Goal: Information Seeking & Learning: Learn about a topic

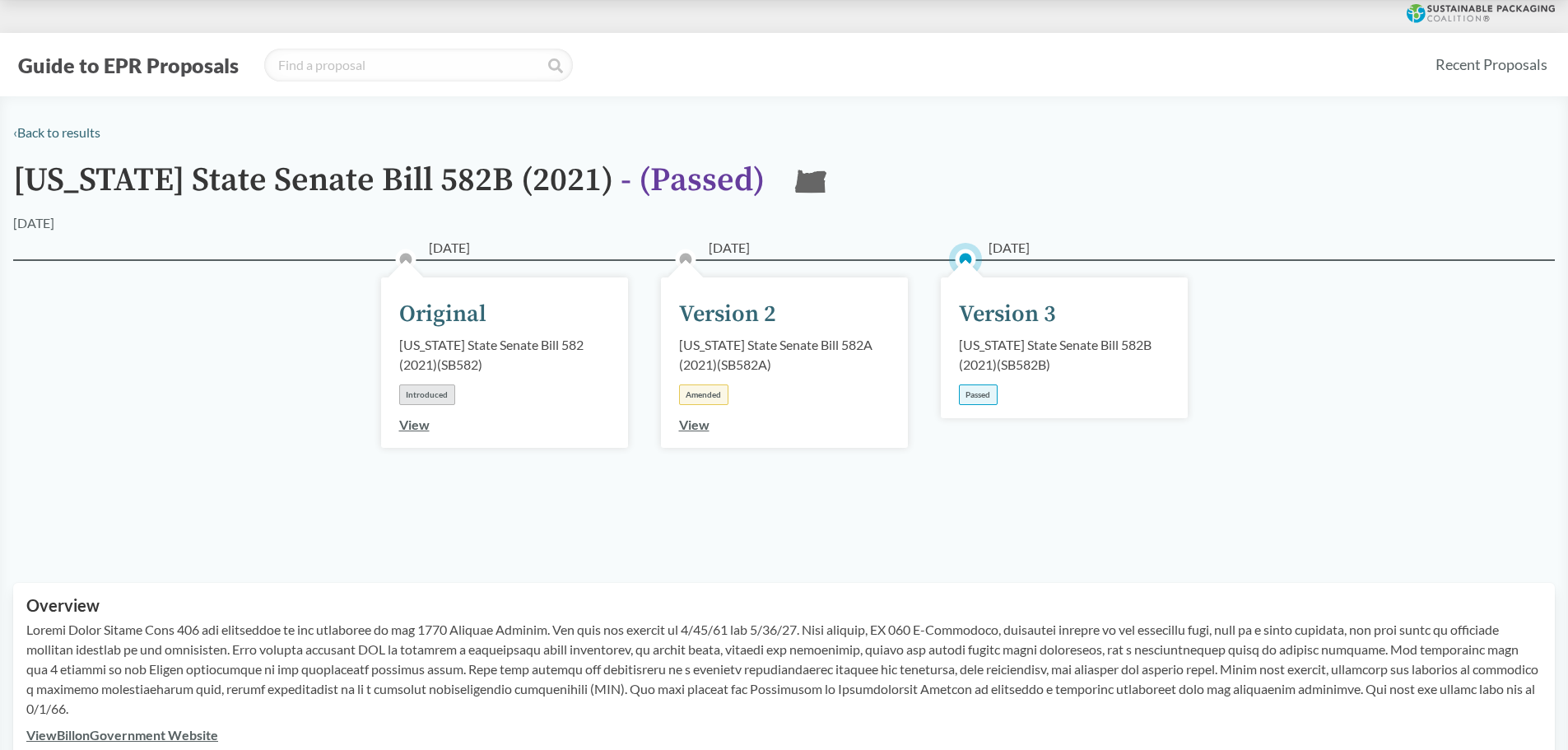
click at [991, 322] on div "Version 3" at bounding box center [1007, 314] width 97 height 34
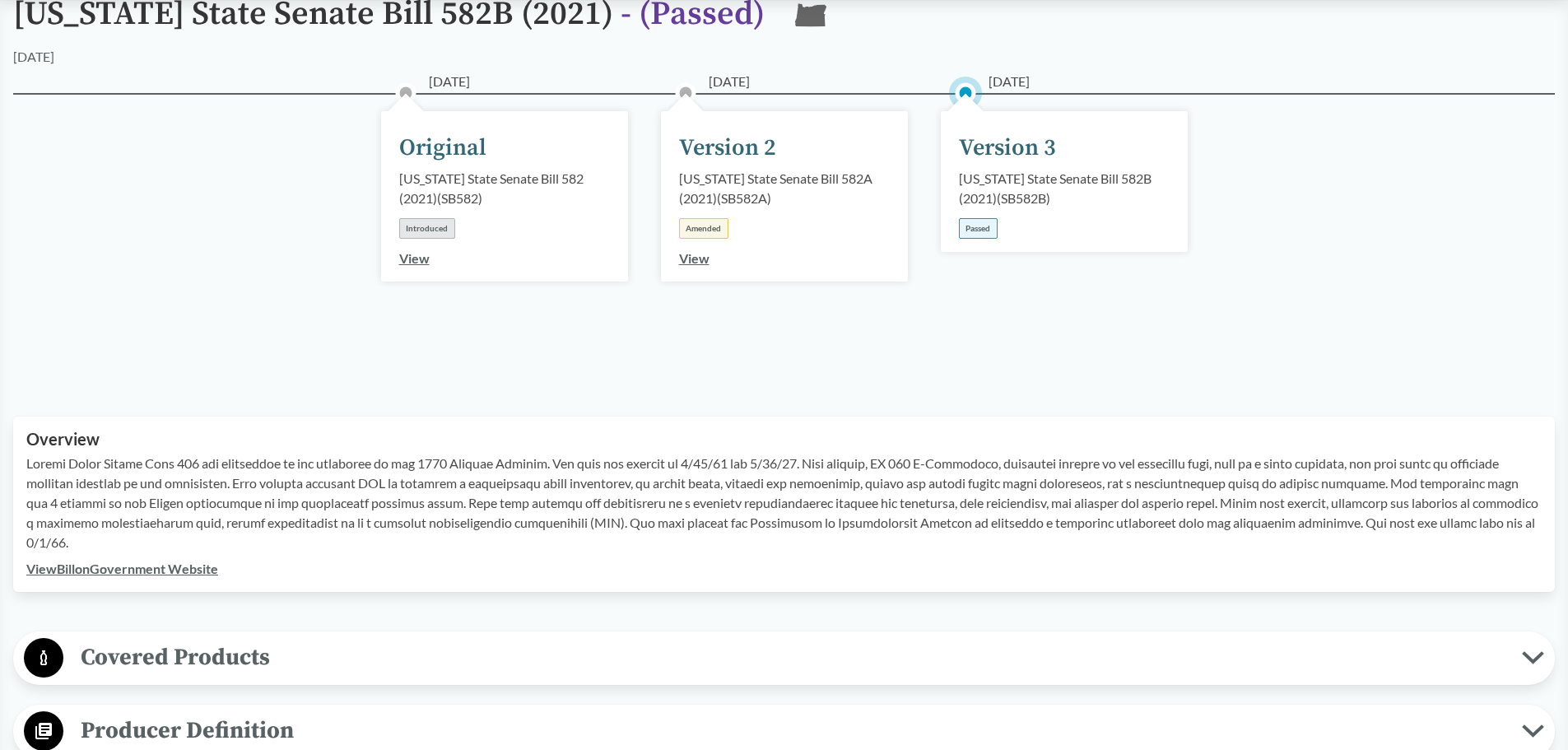
scroll to position [391, 0]
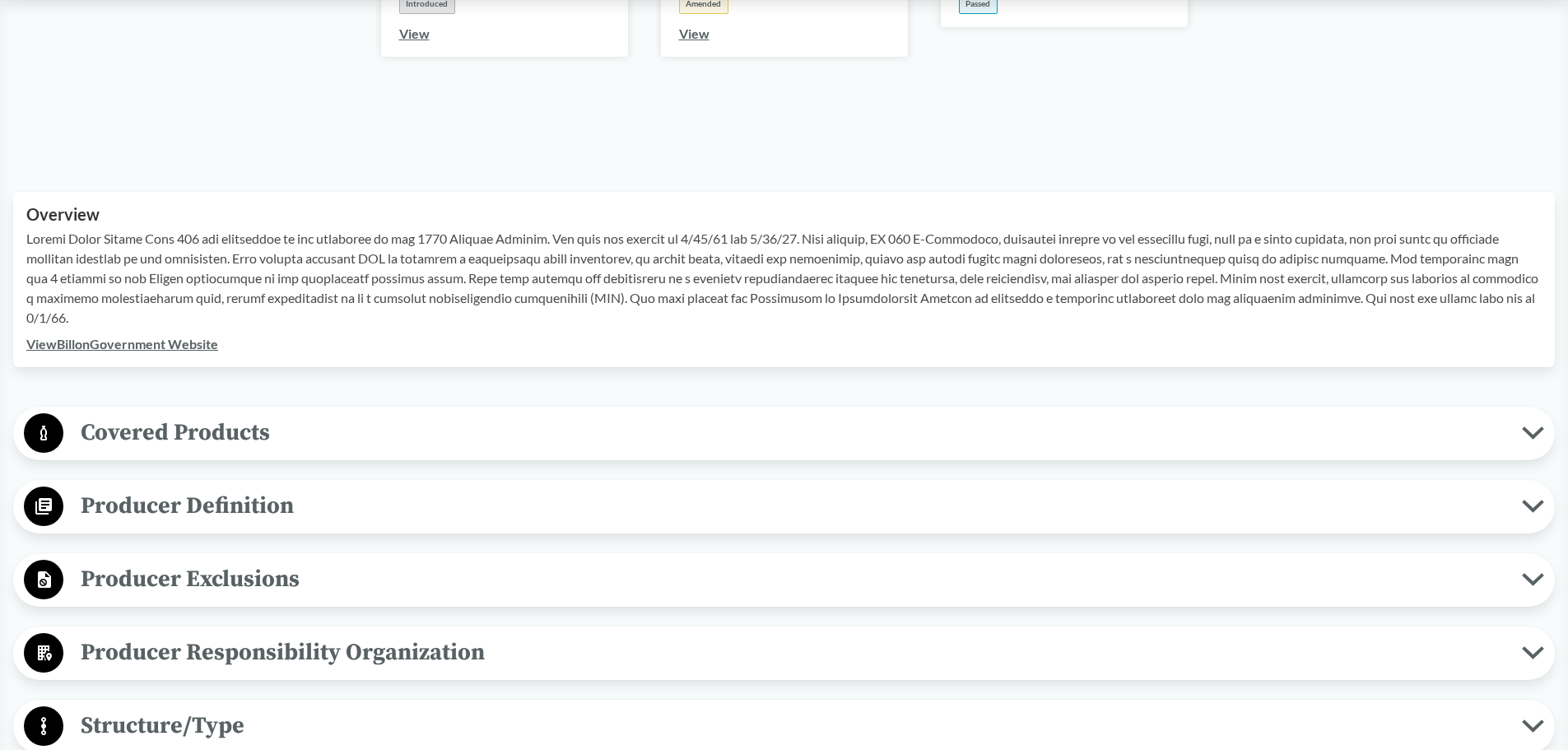
click at [757, 507] on span "Producer Definition" at bounding box center [792, 506] width 1459 height 37
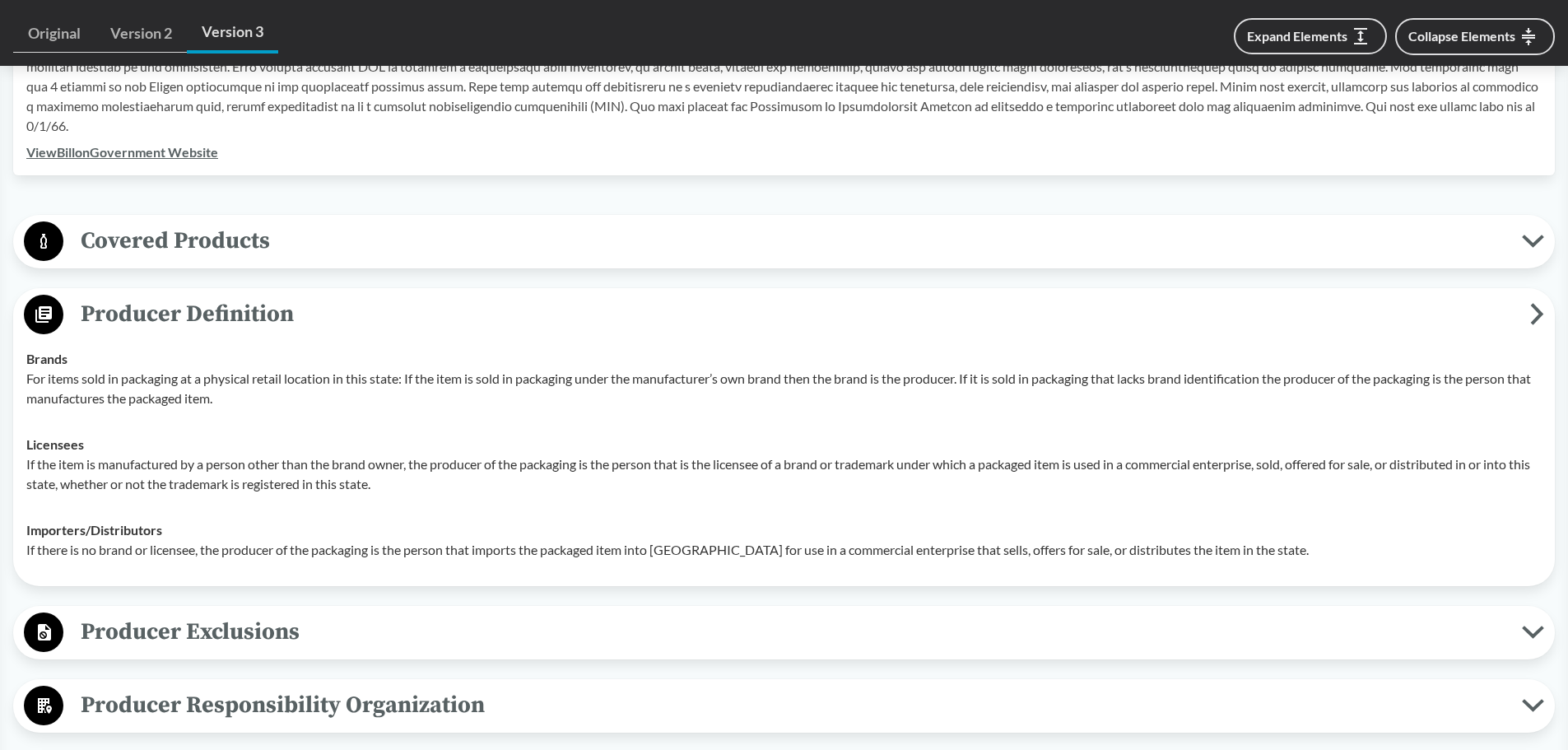
scroll to position [634, 0]
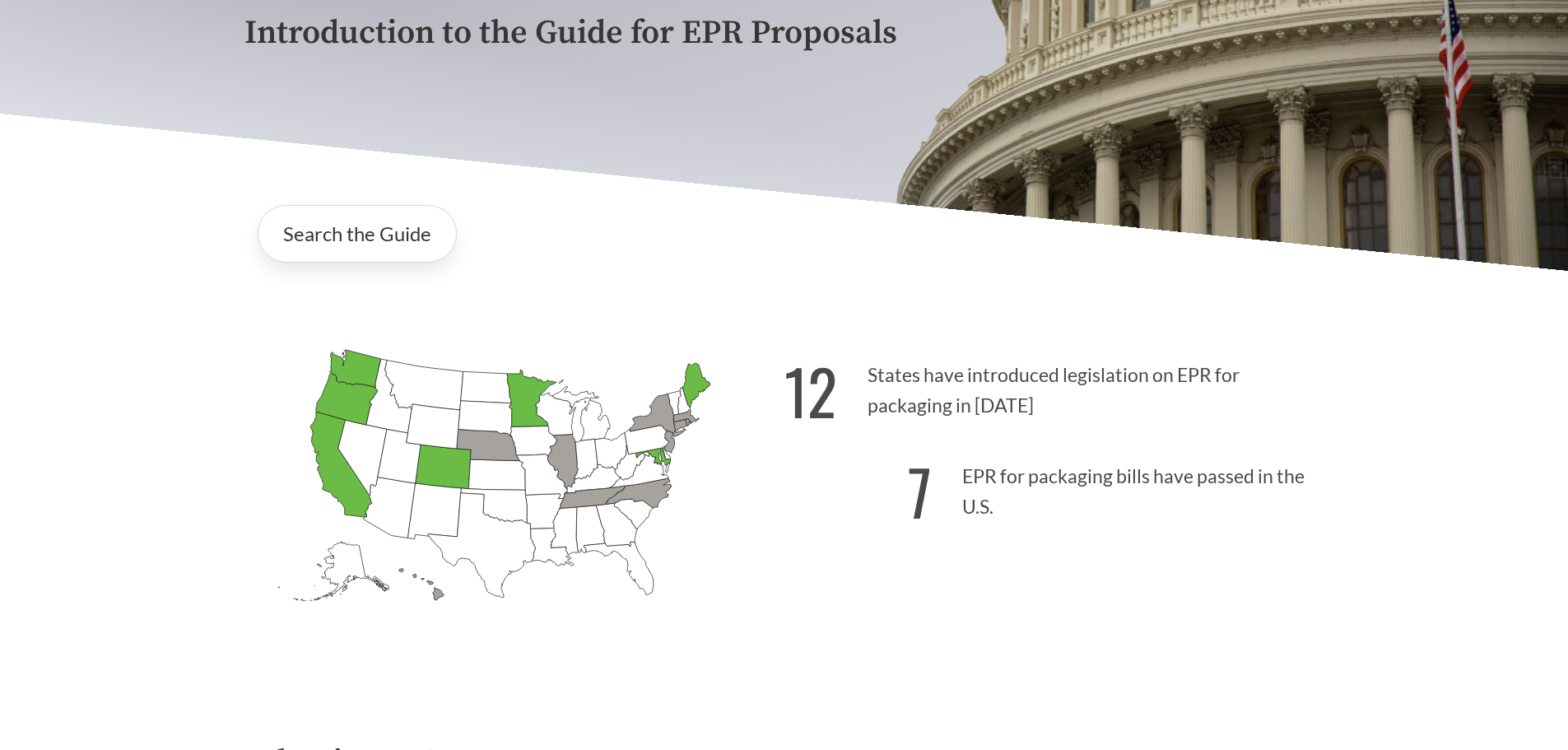
scroll to position [297, 0]
click at [324, 445] on icon "[US_STATE] Passed: 1" at bounding box center [341, 464] width 62 height 106
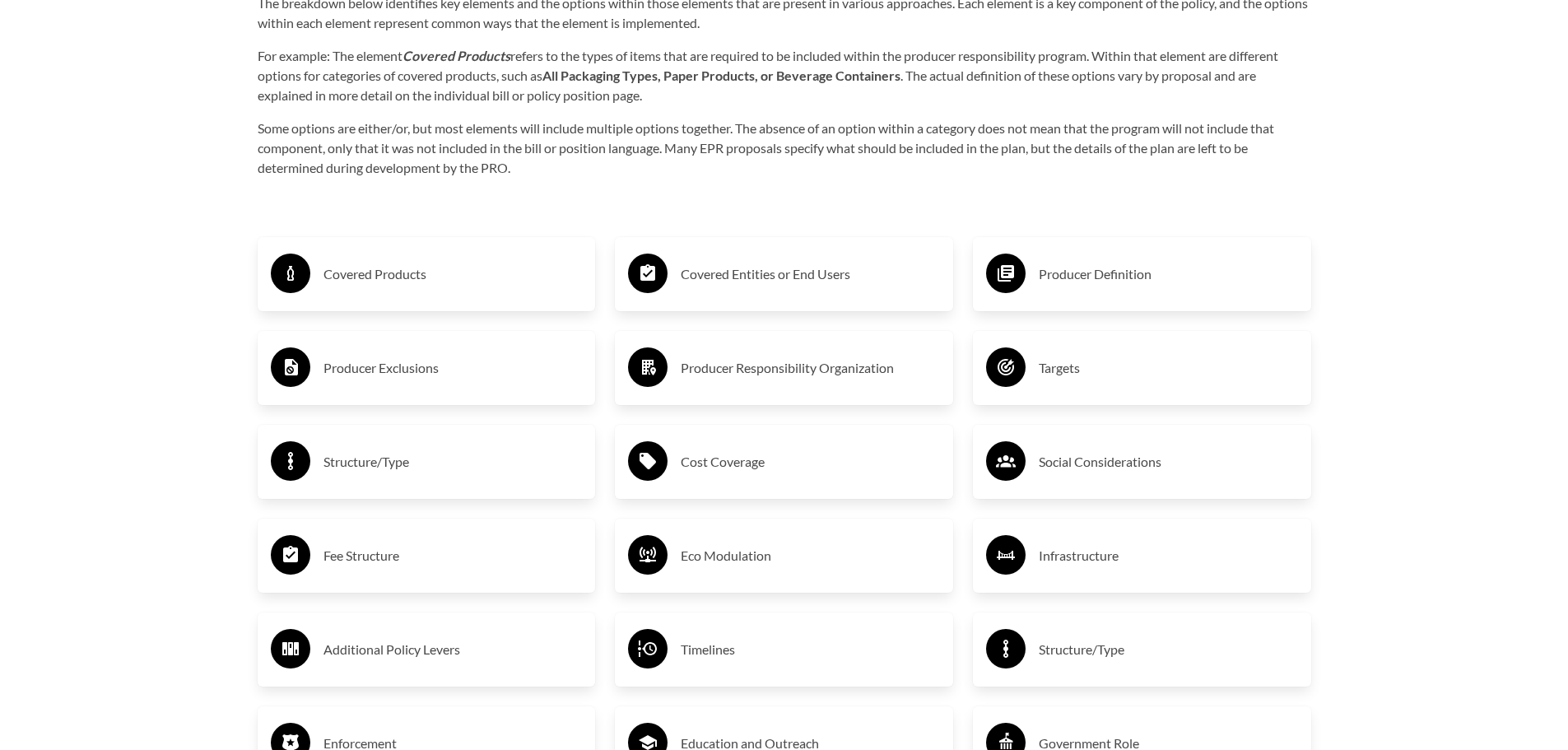
scroll to position [2764, 0]
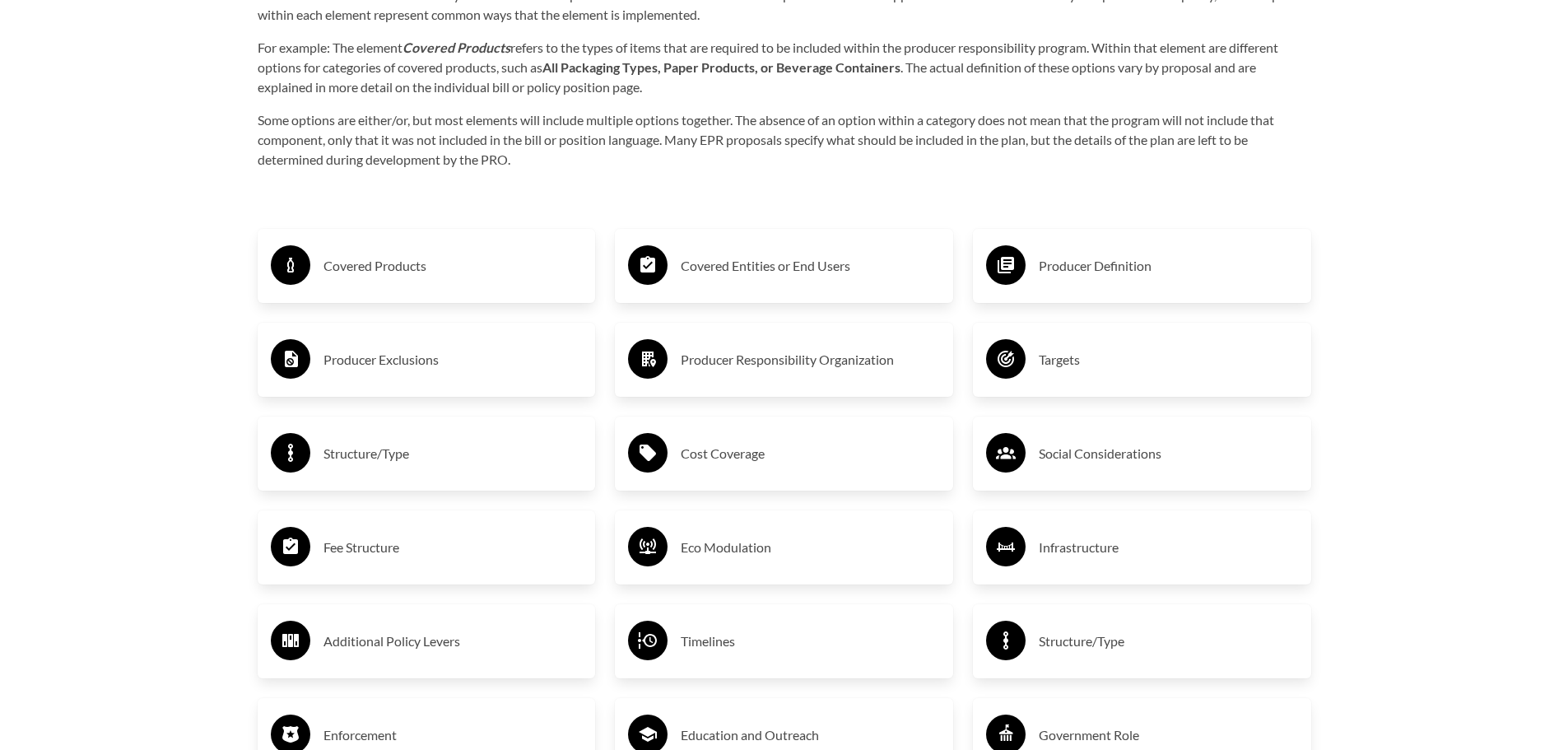
click at [1041, 263] on h3 "Producer Definition" at bounding box center [1169, 266] width 259 height 26
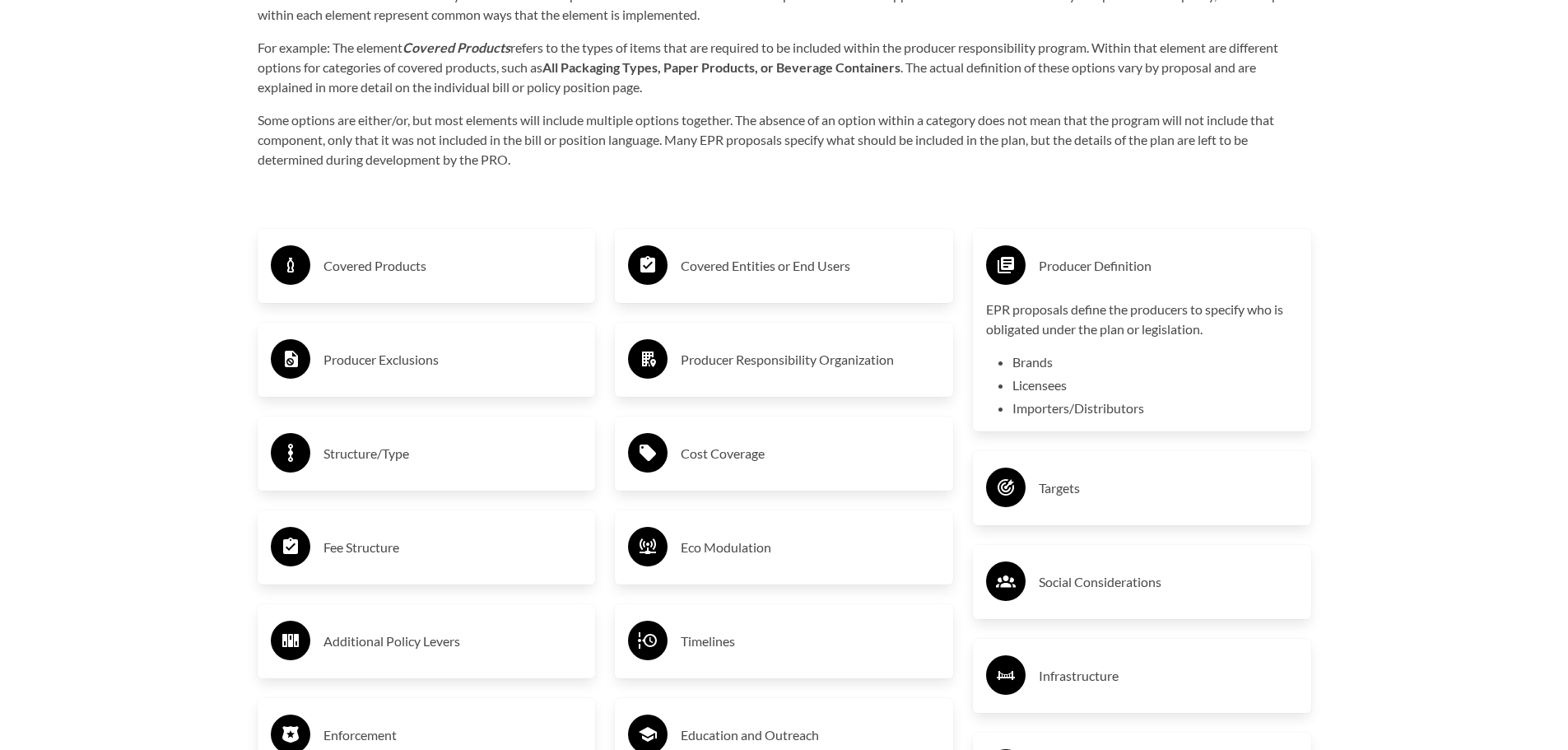
click at [1017, 372] on li "Brands" at bounding box center [1155, 361] width 285 height 19
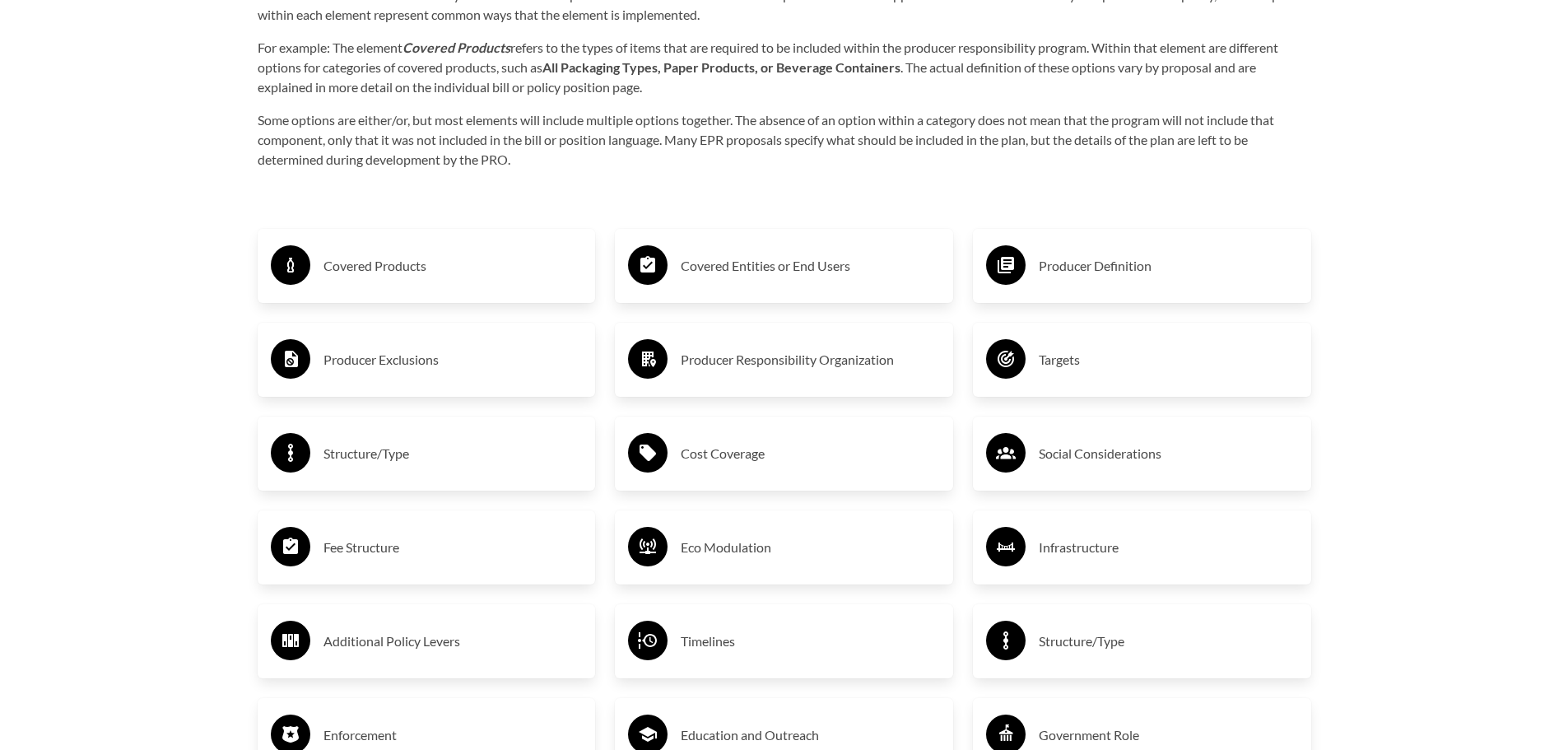
click at [1014, 252] on circle at bounding box center [1006, 265] width 40 height 40
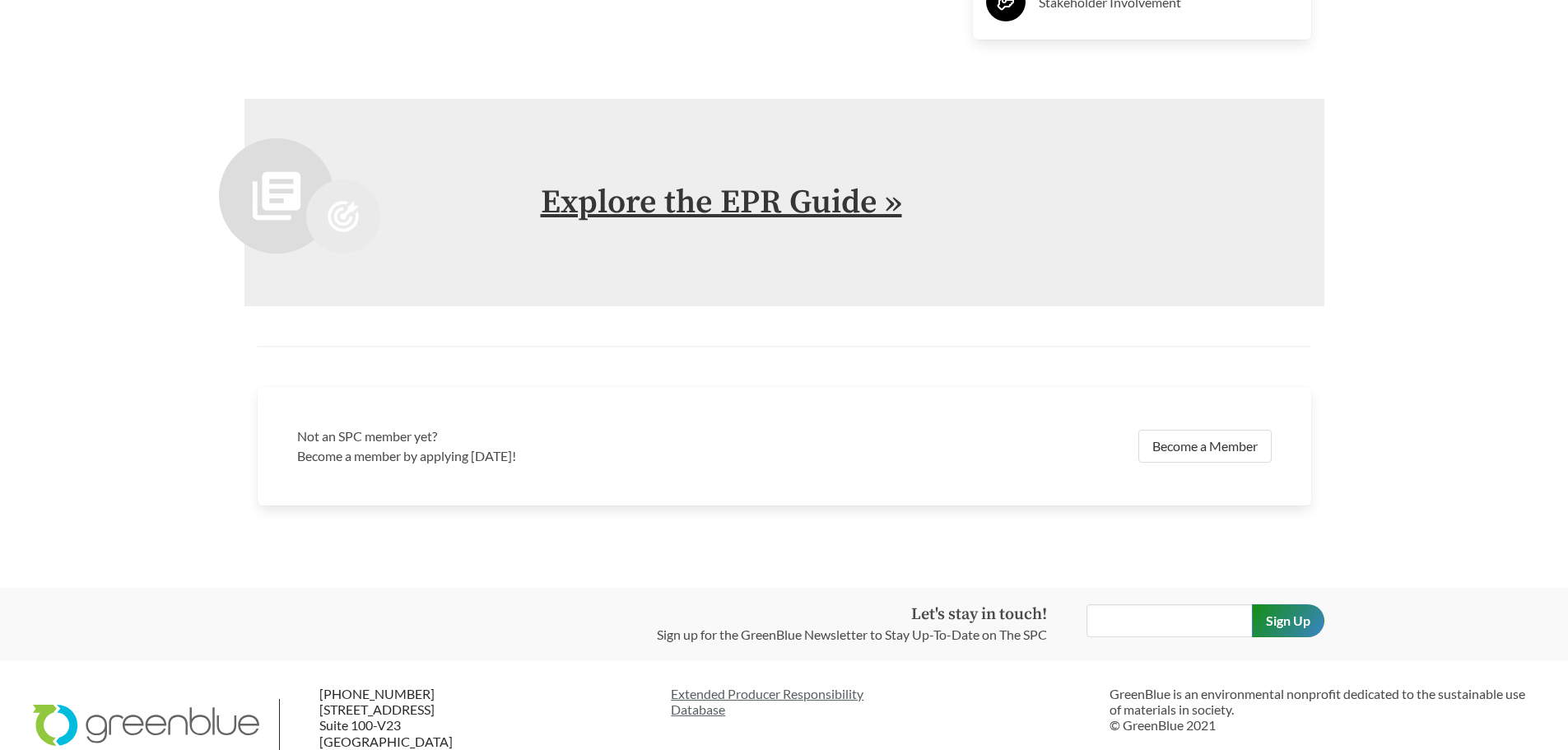
scroll to position [3719, 0]
click at [797, 217] on link "Explore the EPR Guide »" at bounding box center [721, 202] width 361 height 41
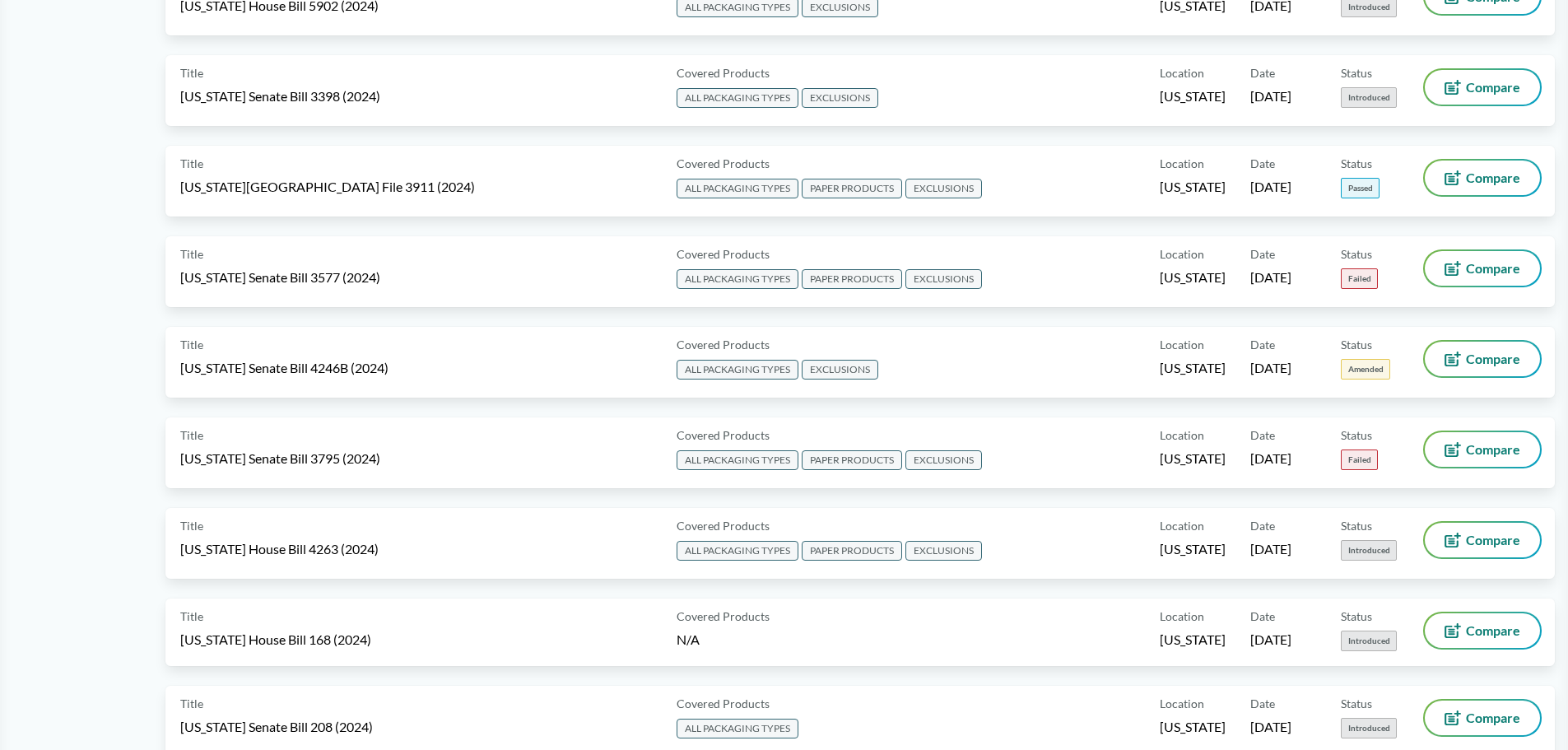
scroll to position [2387, 0]
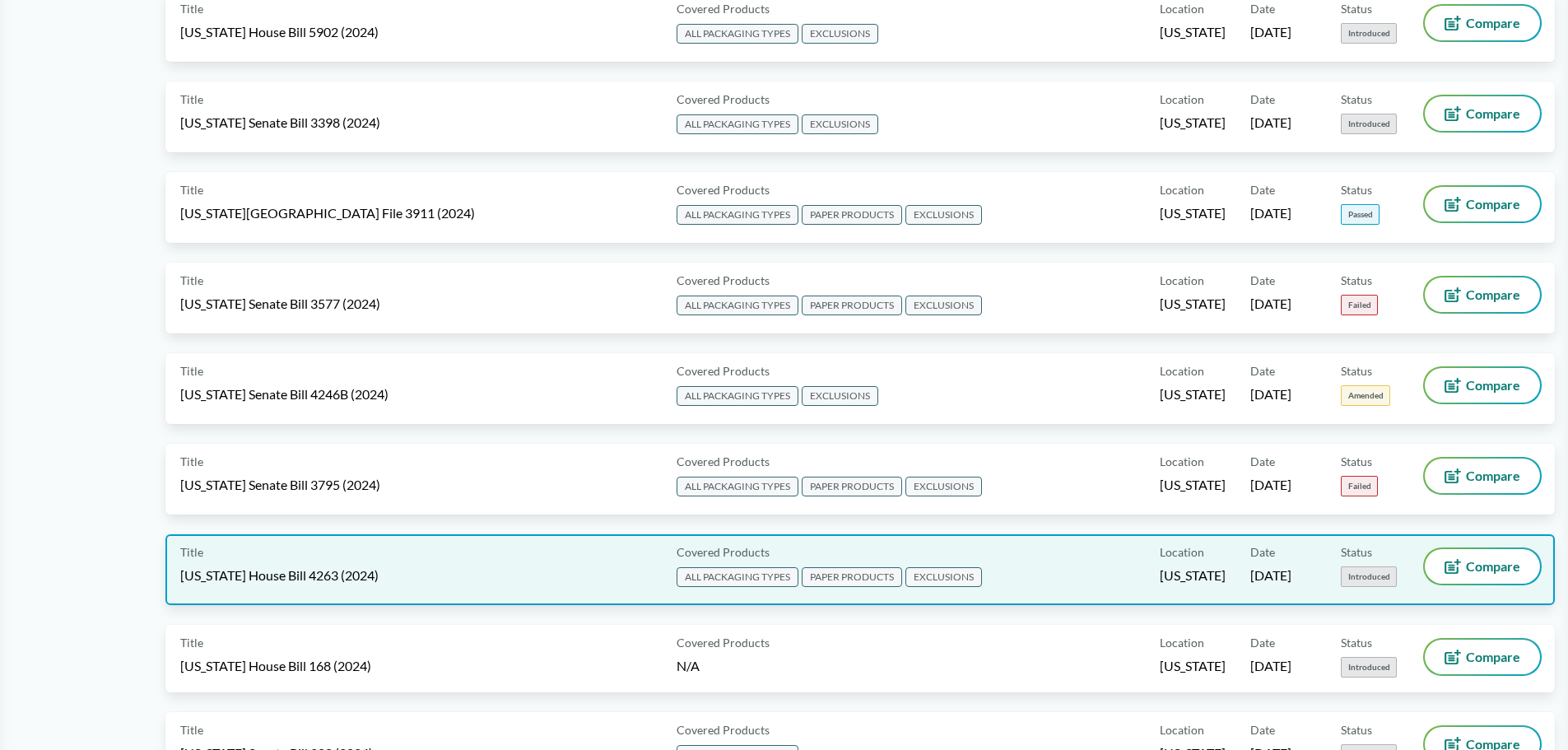
click at [919, 570] on span "EXCLUSIONS" at bounding box center [944, 576] width 77 height 19
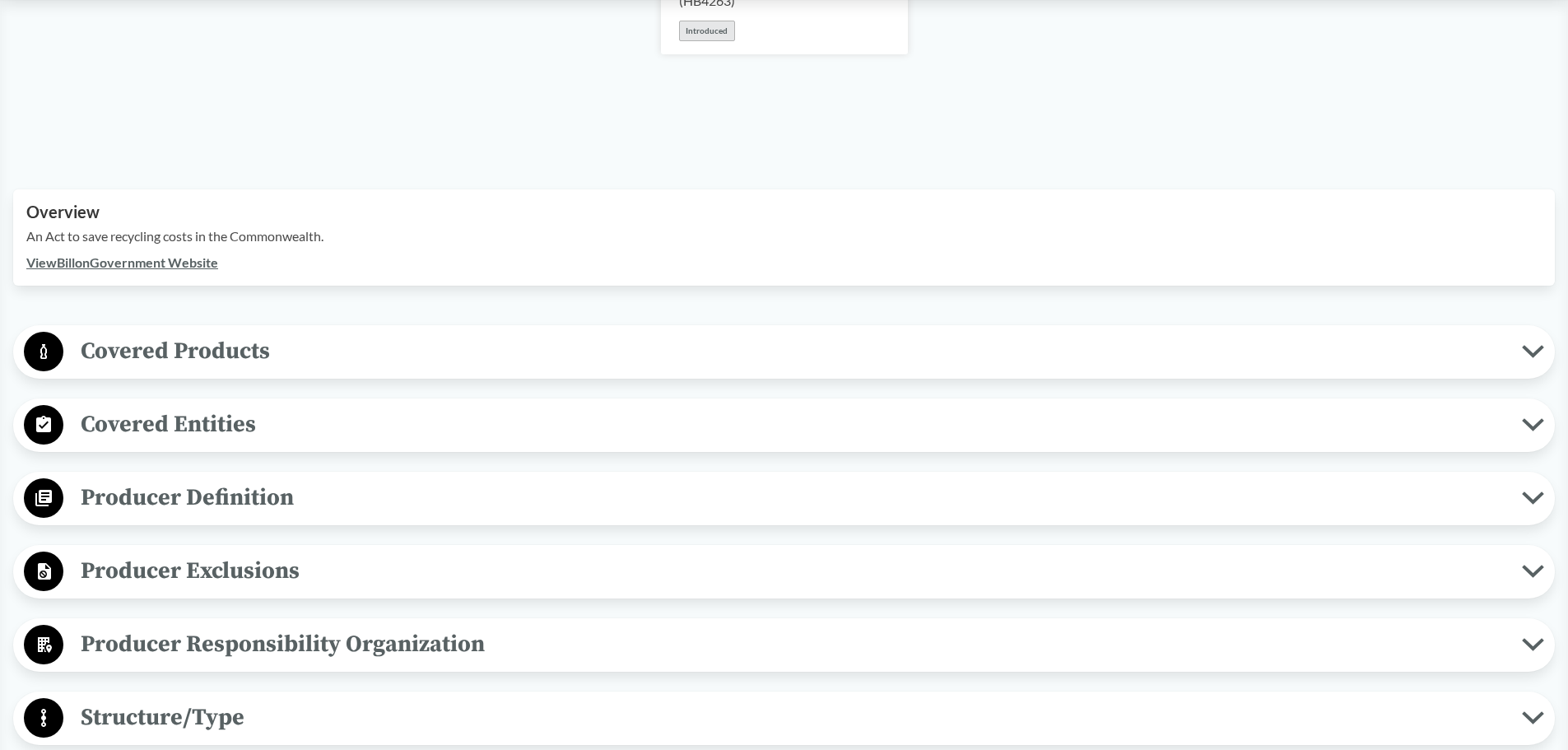
scroll to position [365, 0]
click at [473, 501] on span "Producer Definition" at bounding box center [792, 496] width 1459 height 37
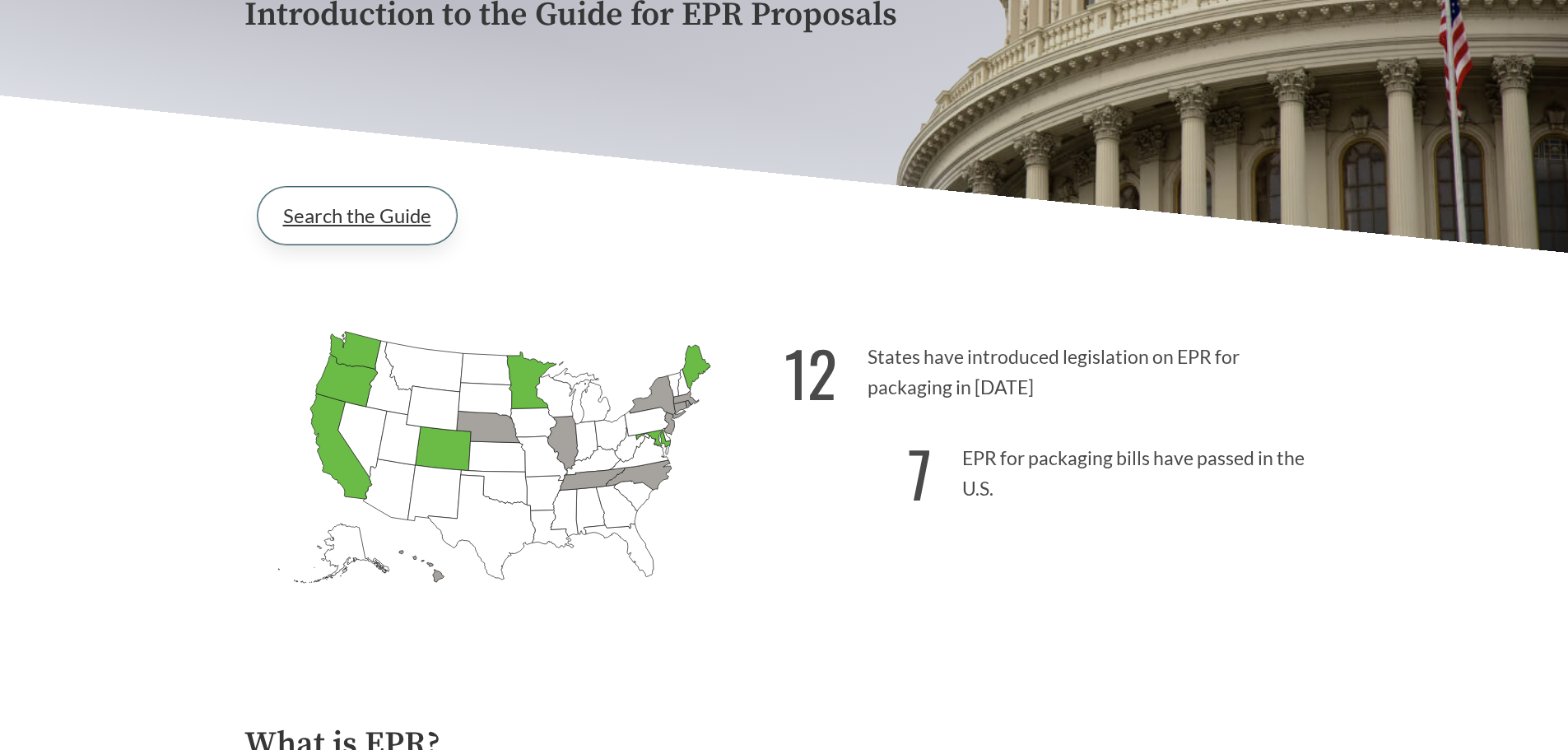
scroll to position [317, 0]
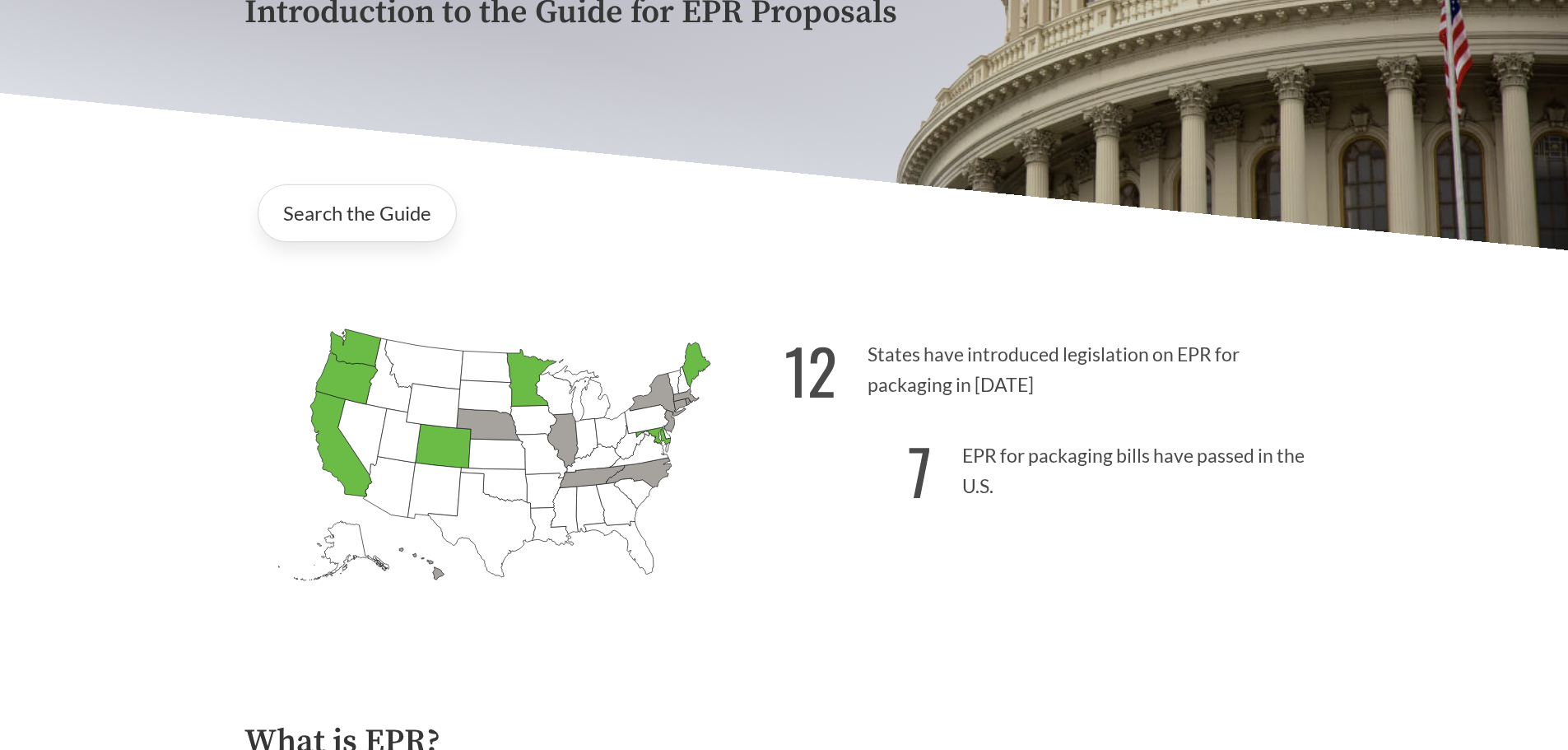
click at [331, 378] on icon "Oregon Passed: 1" at bounding box center [345, 378] width 62 height 51
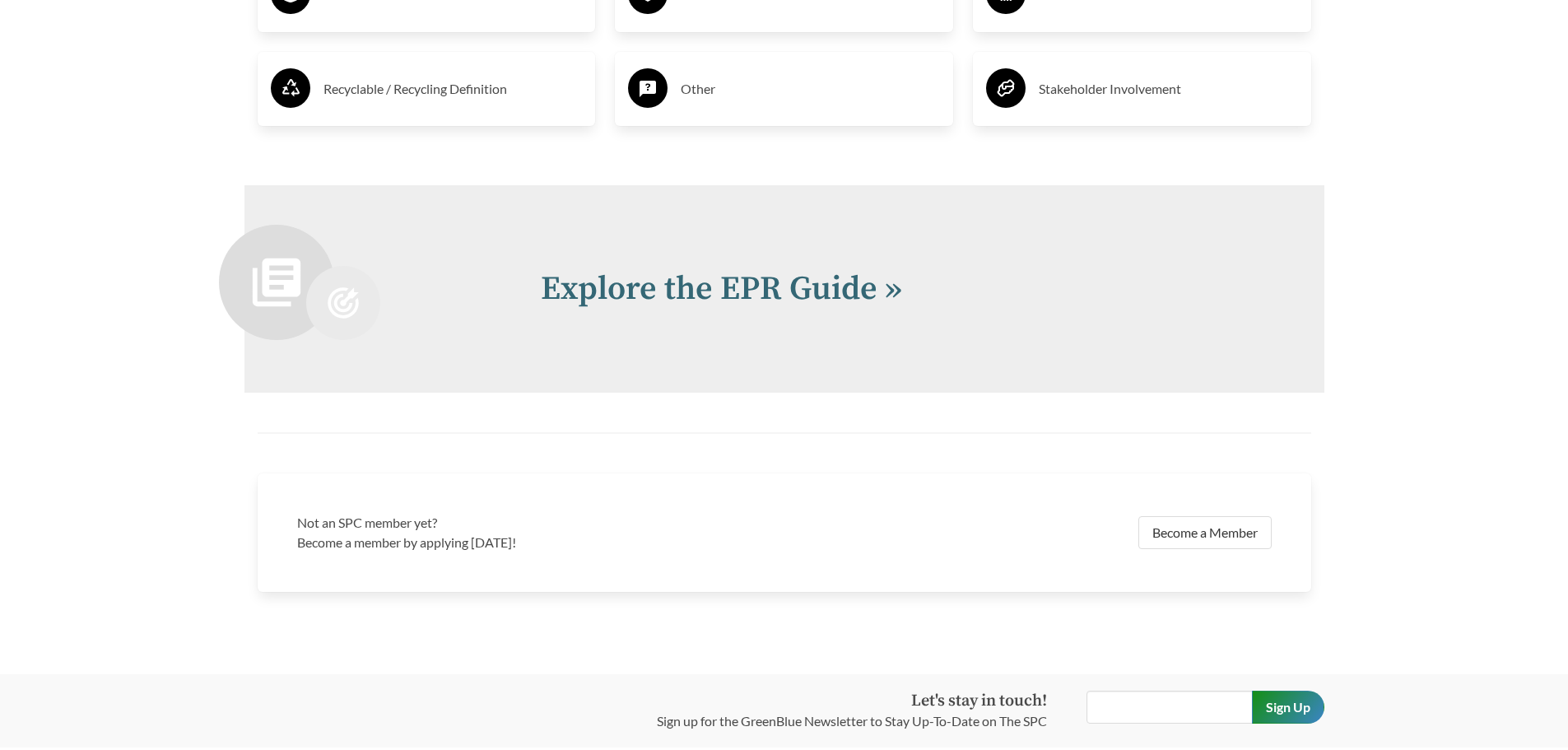
scroll to position [3632, 0]
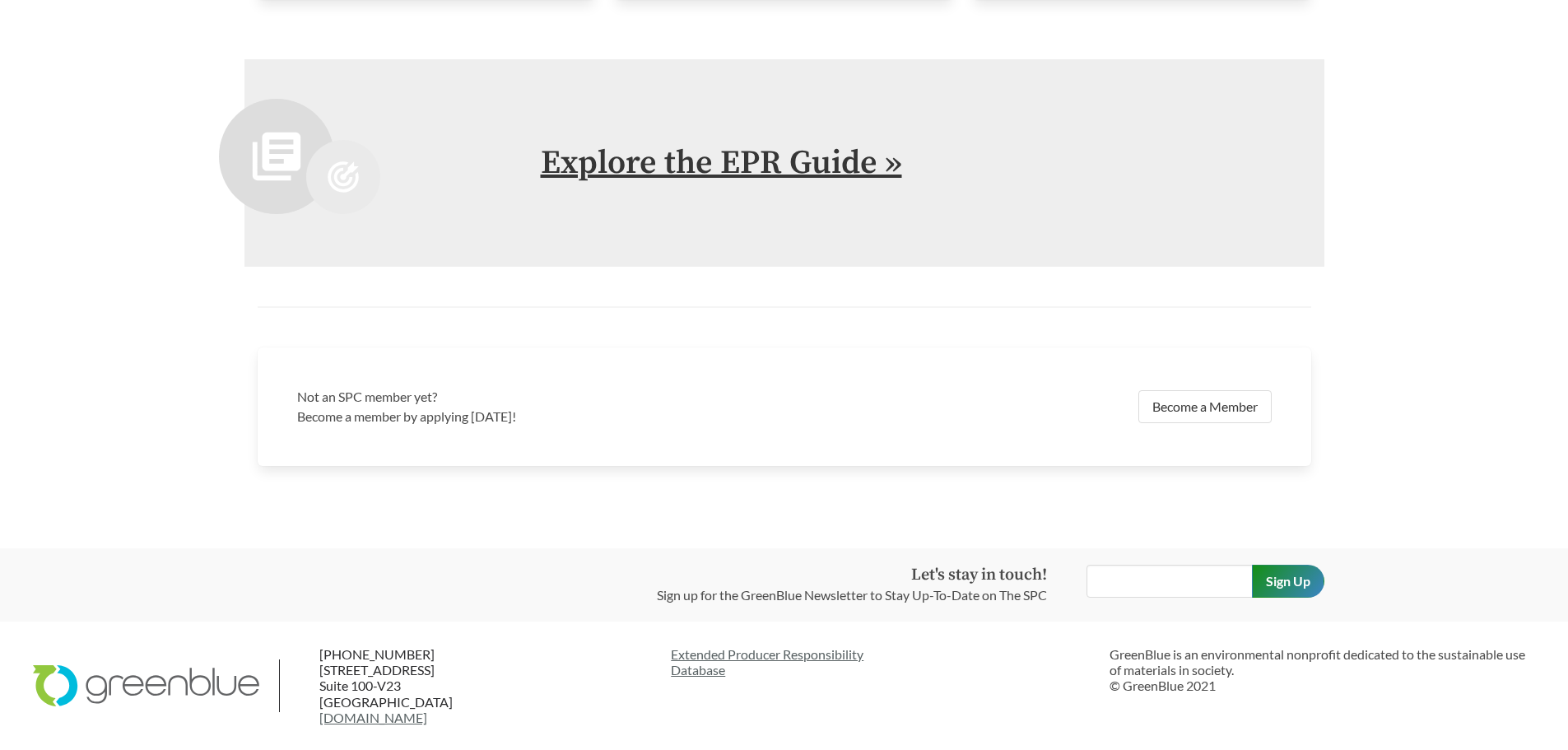
click at [704, 160] on link "Explore the EPR Guide »" at bounding box center [721, 163] width 361 height 41
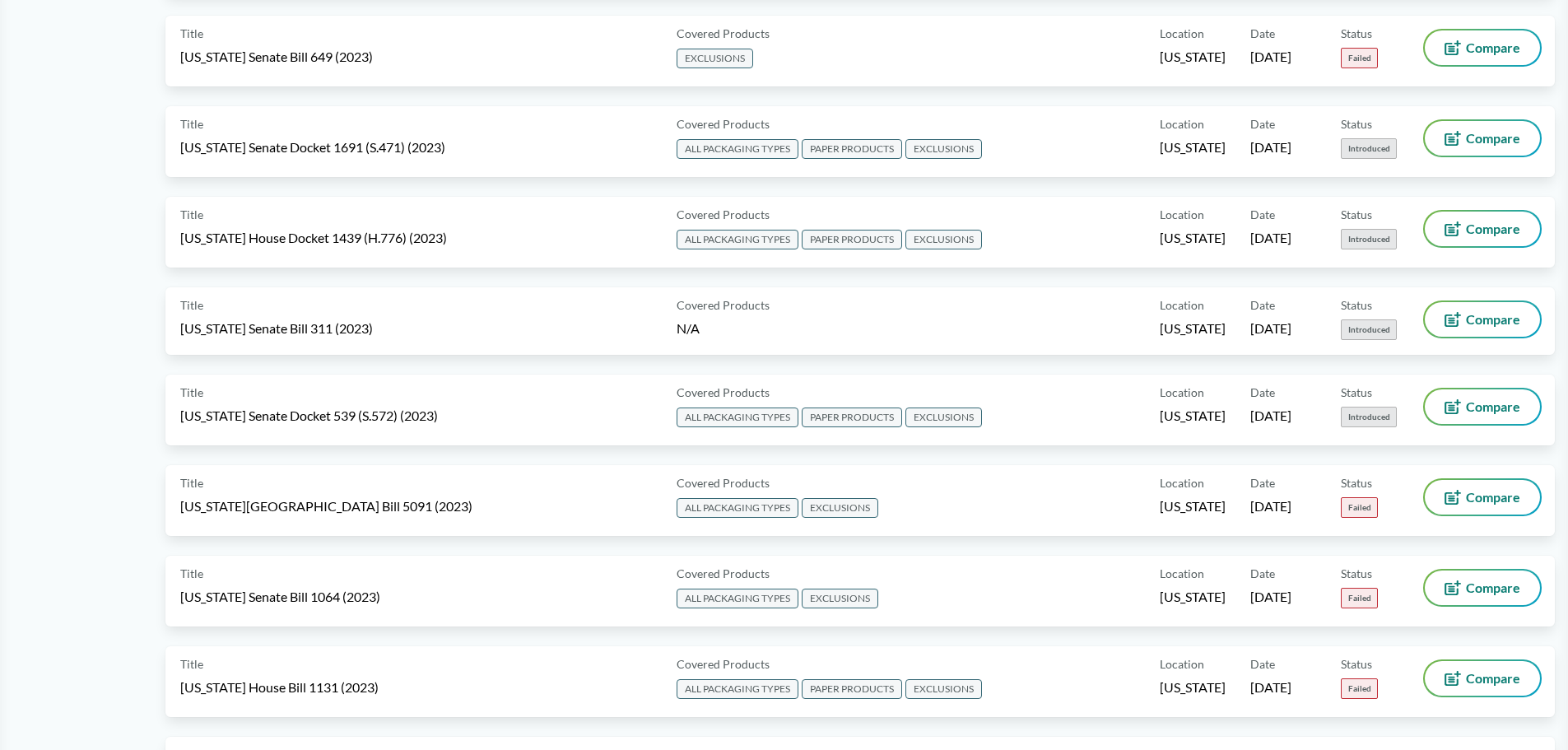
scroll to position [5236, 0]
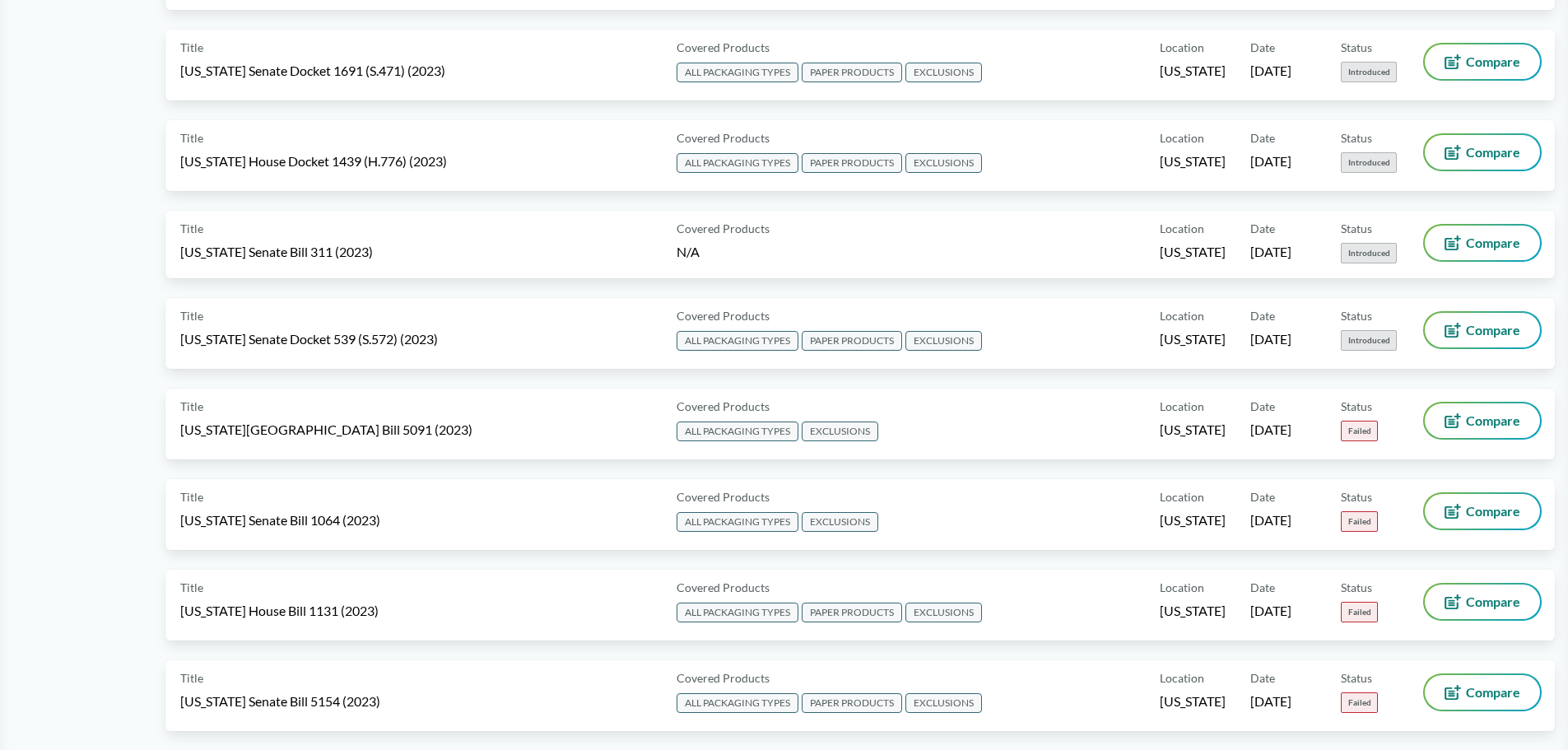
click at [434, 478] on div "Title Rhode Island House Bill 5091 (2023) Covered Products ALL PACKAGING TYPES …" at bounding box center [860, 434] width 1389 height 91
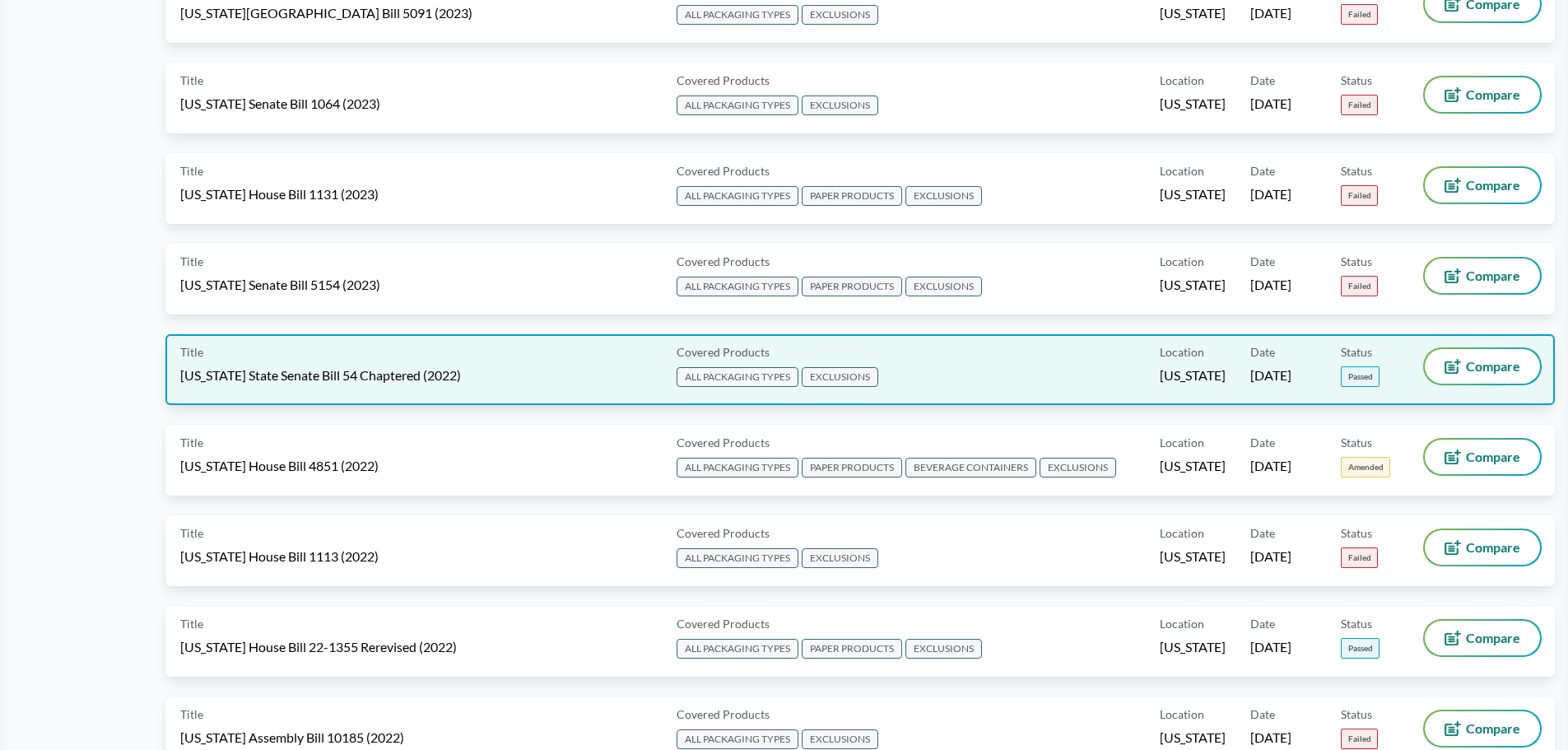
click at [382, 346] on div "Title California State Senate Bill 54 Chaptered (2022) Covered Products ALL PAC…" at bounding box center [860, 369] width 1389 height 70
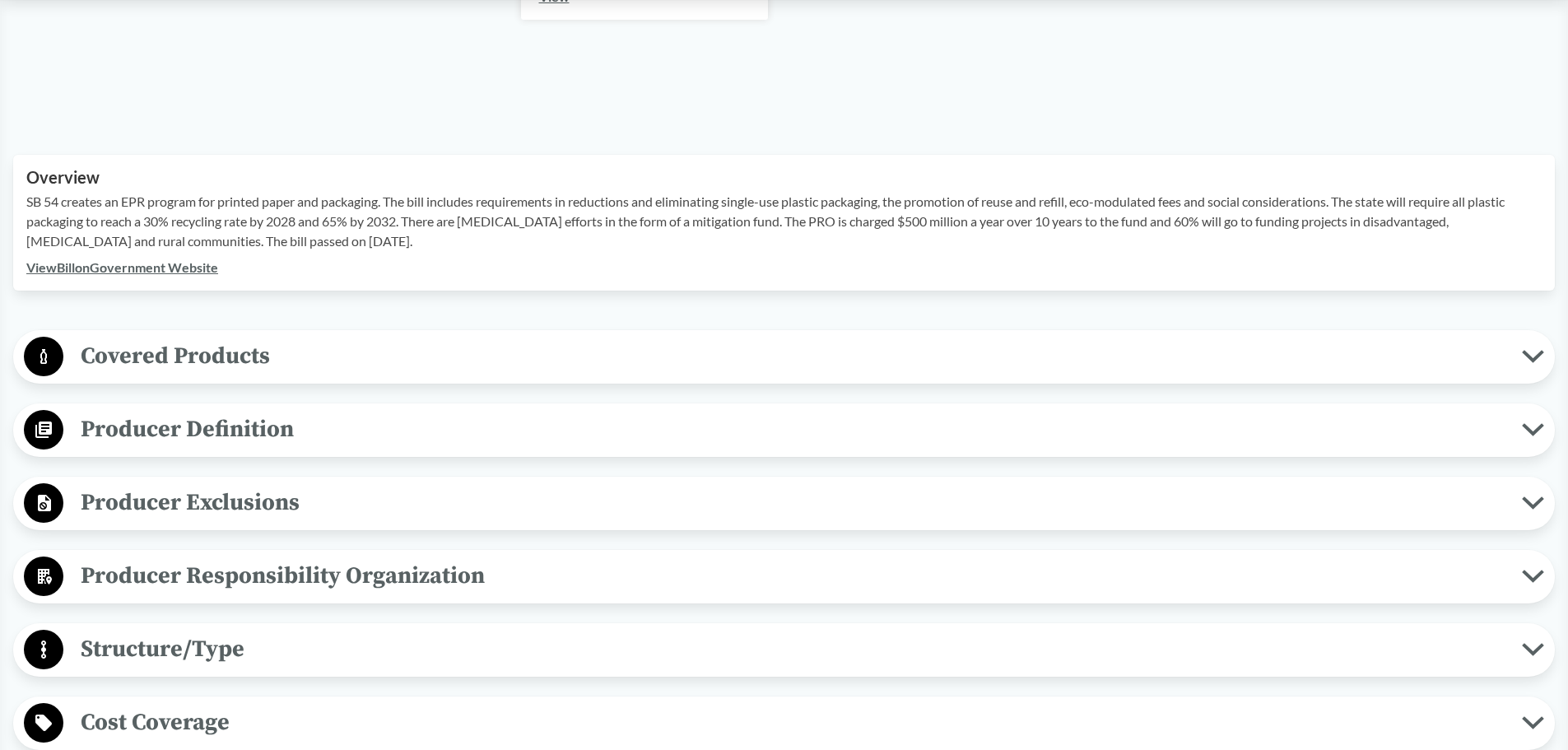
scroll to position [452, 0]
click at [218, 419] on span "Producer Definition" at bounding box center [792, 429] width 1459 height 37
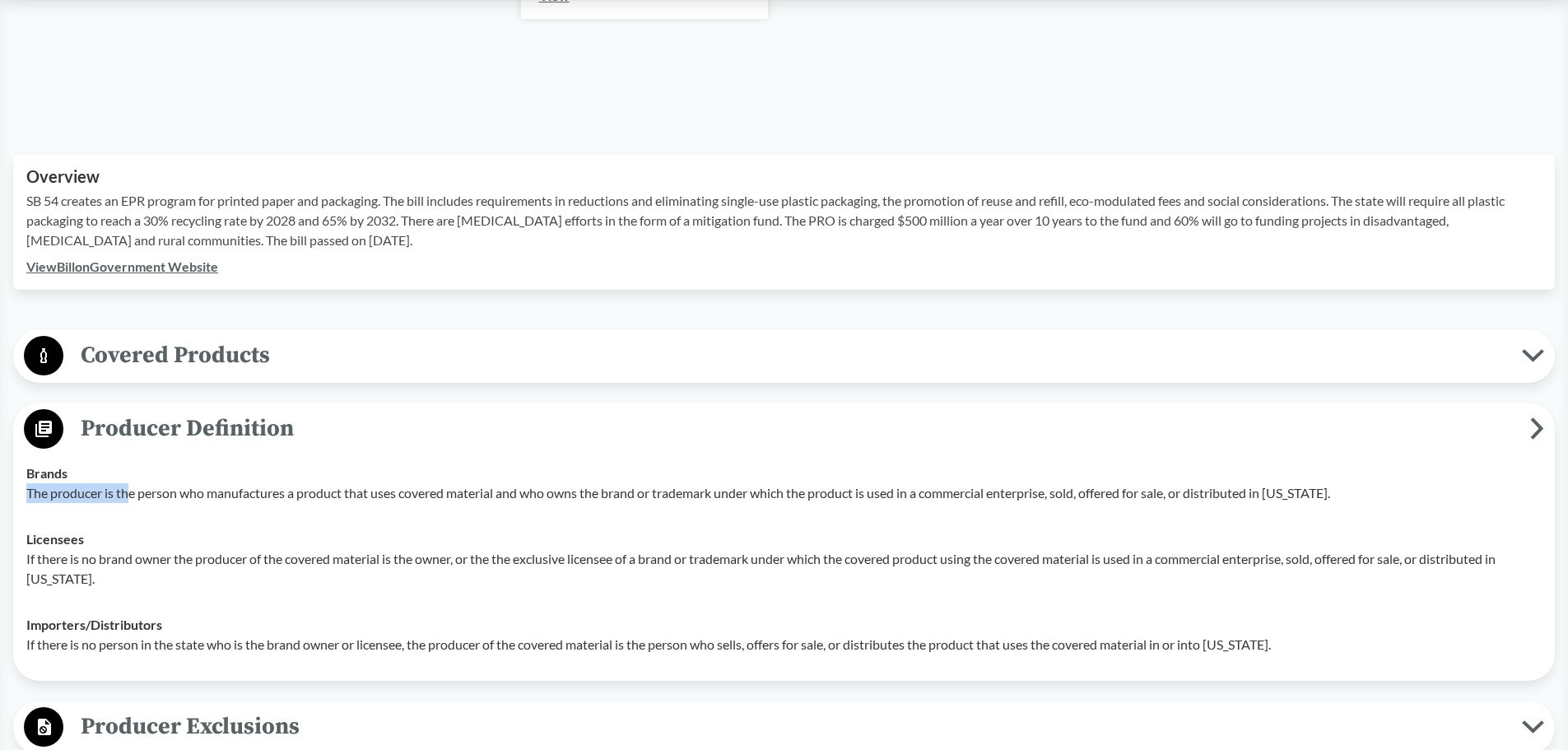
drag, startPoint x: 26, startPoint y: 489, endPoint x: 132, endPoint y: 493, distance: 106.1
click at [132, 493] on td "Brands The producer is the person who manufactures a product that uses covered …" at bounding box center [784, 482] width 1530 height 66
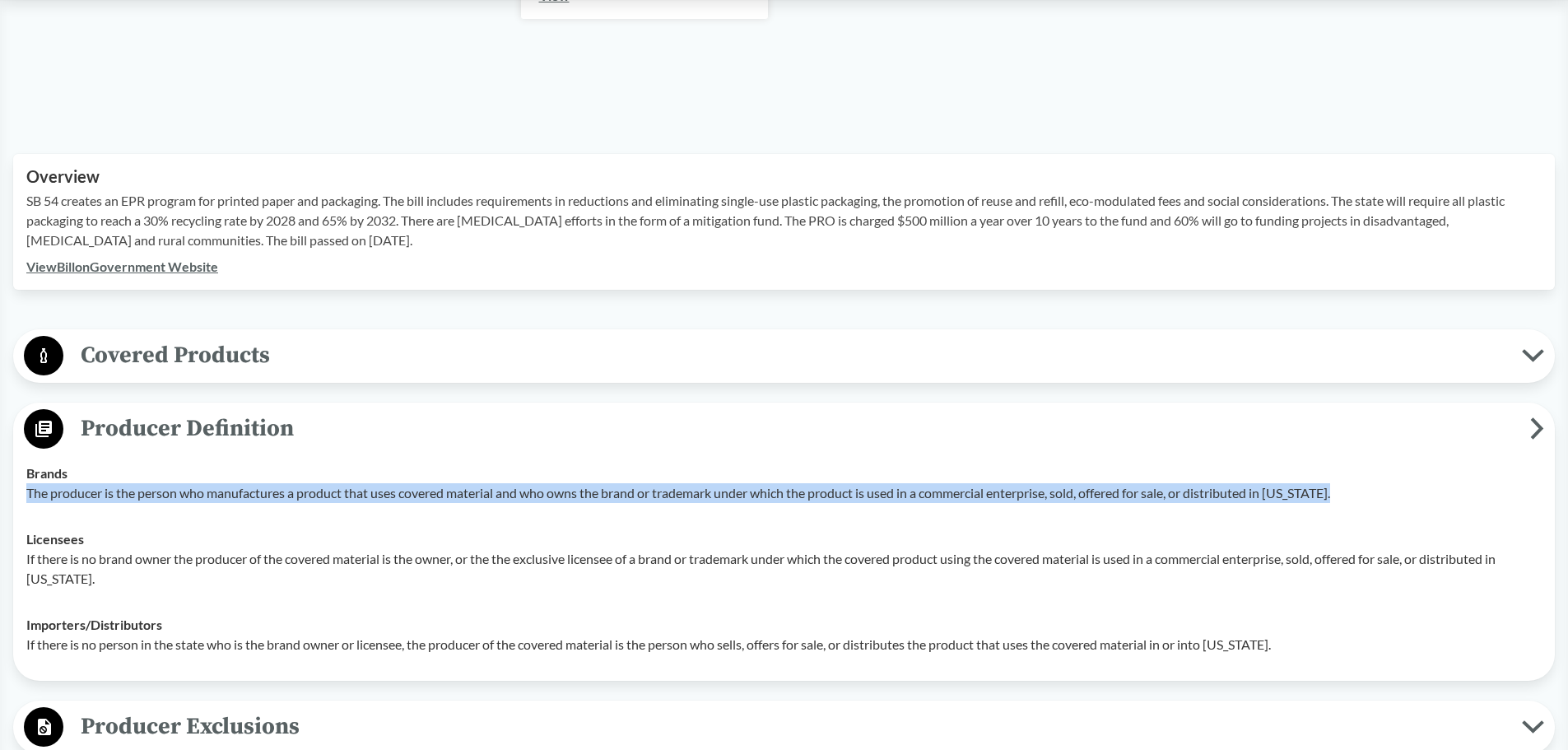
click at [1361, 489] on p "The producer is the person who manufactures a product that uses covered materia…" at bounding box center [784, 493] width 1515 height 19
copy p "The producer is the person who manufactures a product that uses covered materia…"
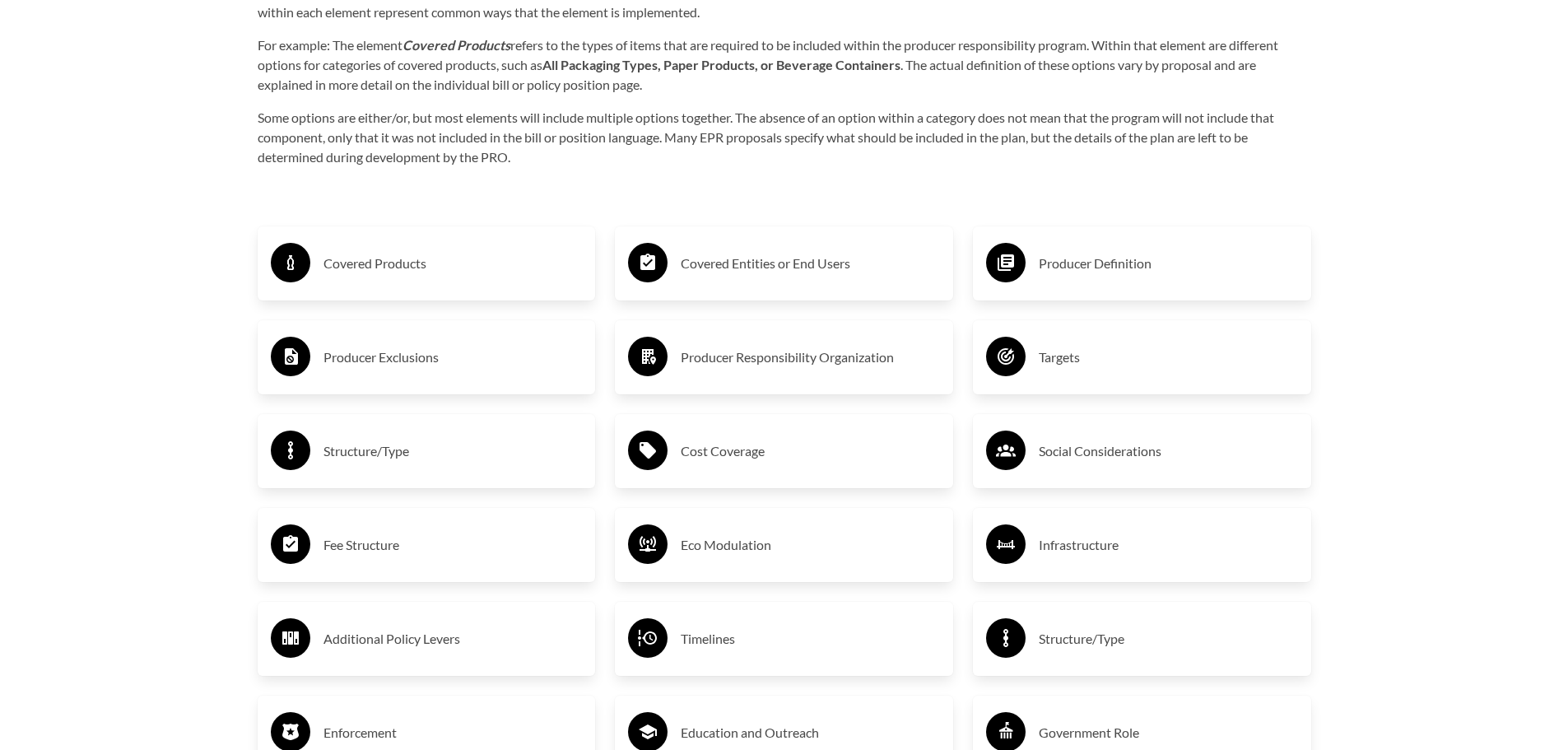
scroll to position [2767, 0]
click at [1076, 286] on div "Producer Definition" at bounding box center [1142, 263] width 312 height 48
